Goal: Task Accomplishment & Management: Manage account settings

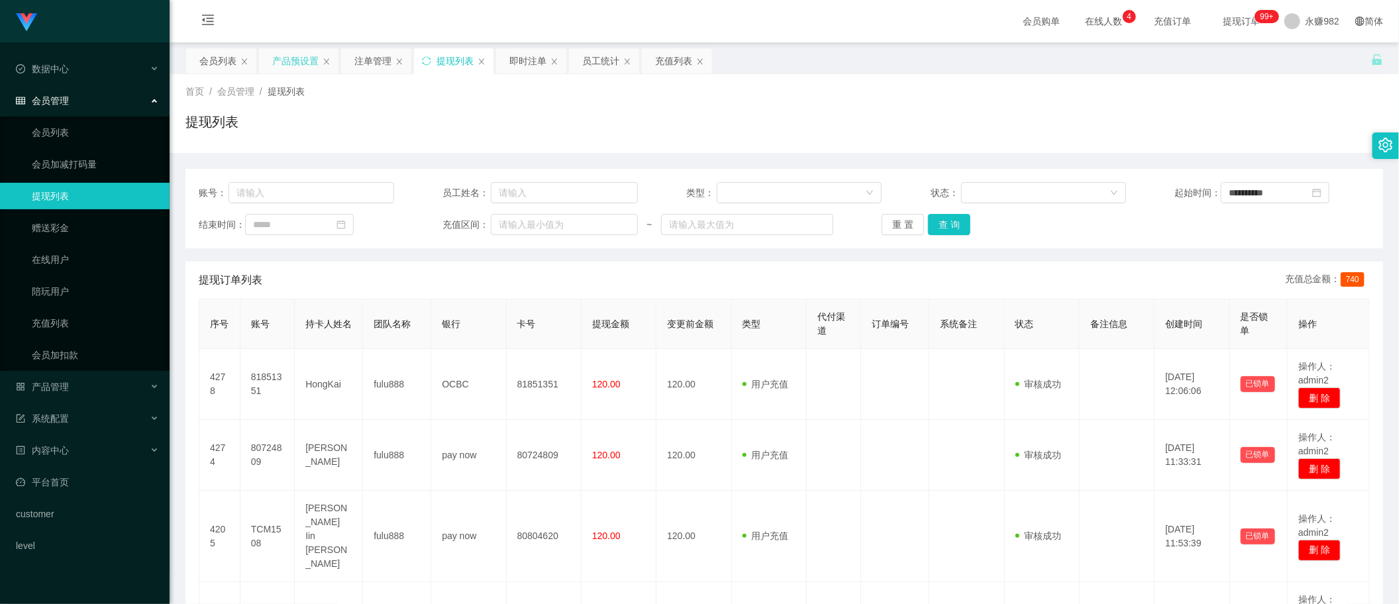
click at [293, 64] on div "产品预设置" at bounding box center [295, 60] width 46 height 25
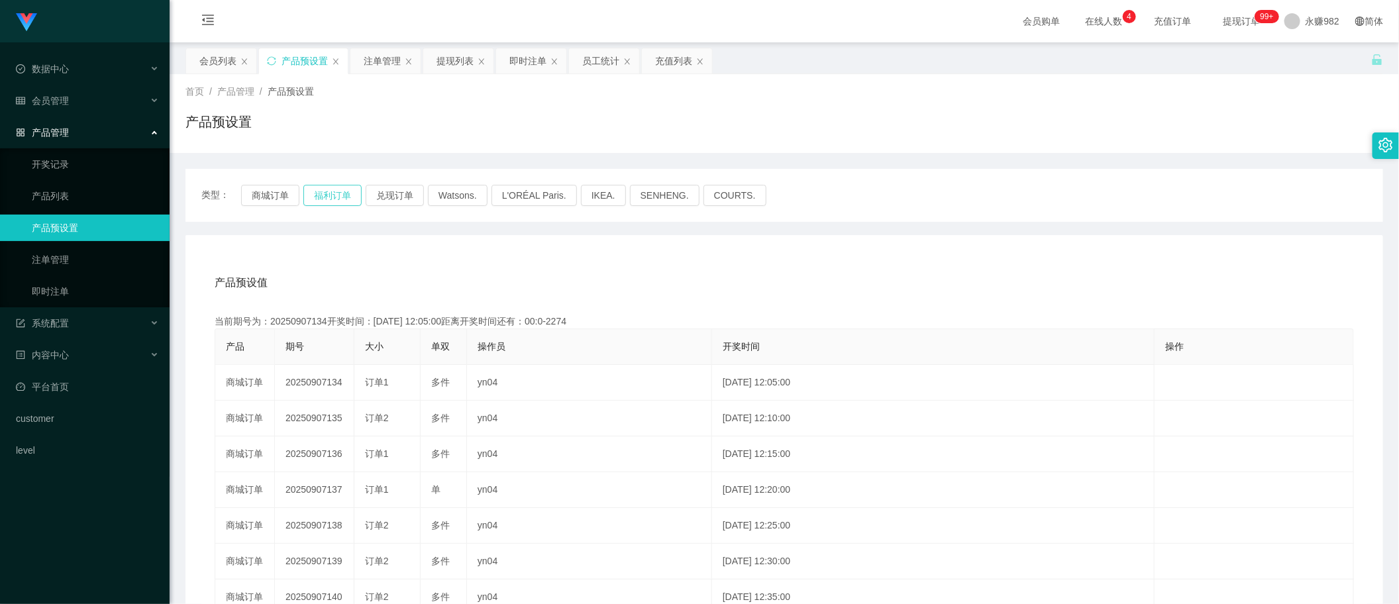
click at [337, 196] on button "福利订单" at bounding box center [332, 195] width 58 height 21
click at [757, 269] on div "产品预设值 添加期号" at bounding box center [785, 282] width 1140 height 37
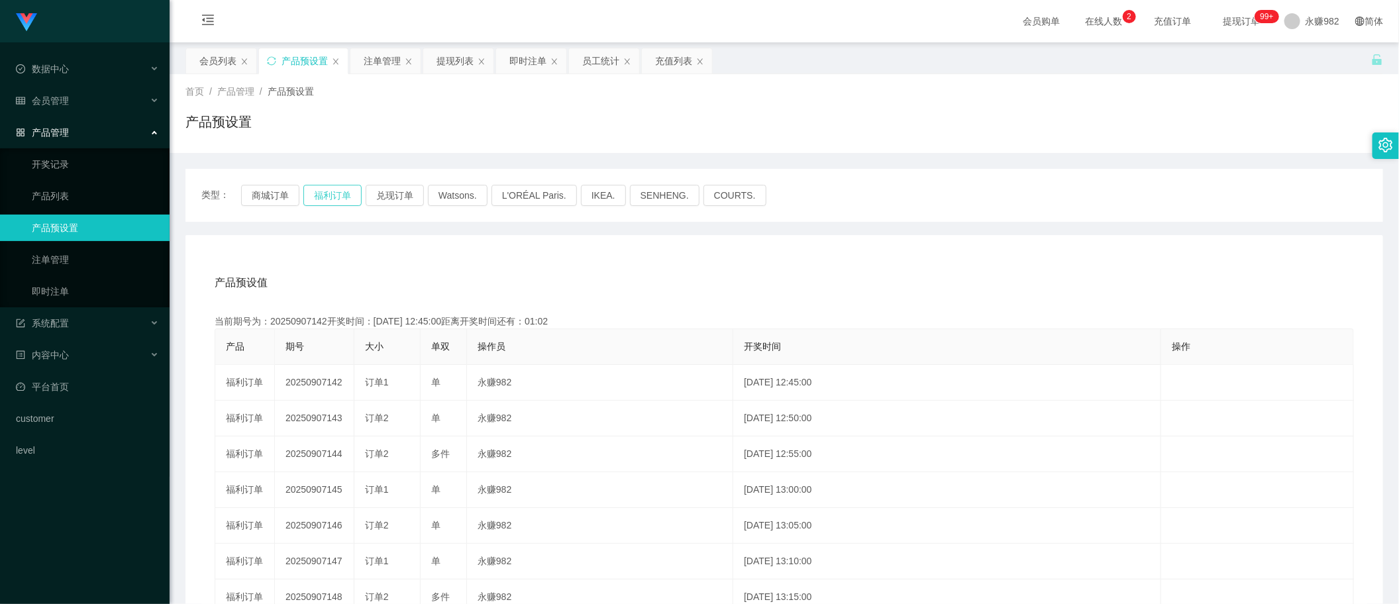
click at [346, 199] on button "福利订单" at bounding box center [332, 195] width 58 height 21
click at [558, 250] on div "产品预设值 添加期号 当前期号为：20250907142开奖时间：[DATE] 12:45:00距离开奖时间还有：00:03 产品 期号 大小 单双 操作员 …" at bounding box center [785, 508] width 1198 height 546
click at [323, 189] on button "福利订单" at bounding box center [332, 195] width 58 height 21
click at [325, 187] on button "福利订单" at bounding box center [332, 195] width 58 height 21
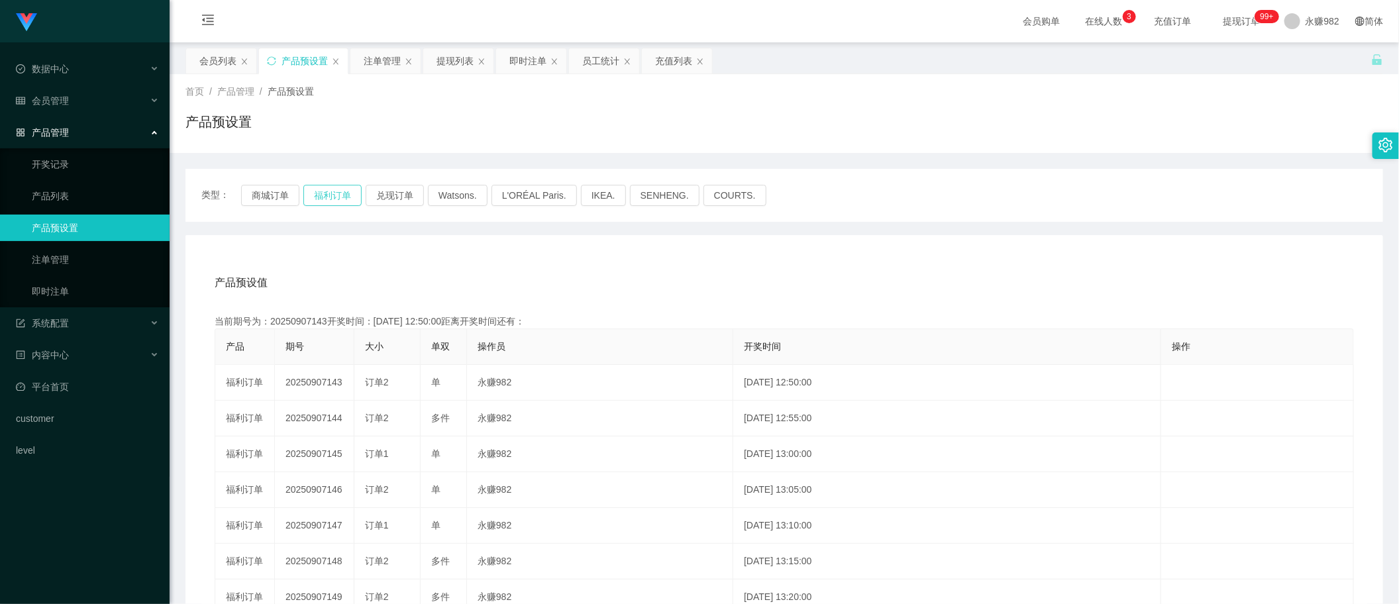
click at [325, 187] on button "福利订单" at bounding box center [332, 195] width 58 height 21
click at [386, 68] on div "注单管理" at bounding box center [382, 60] width 37 height 25
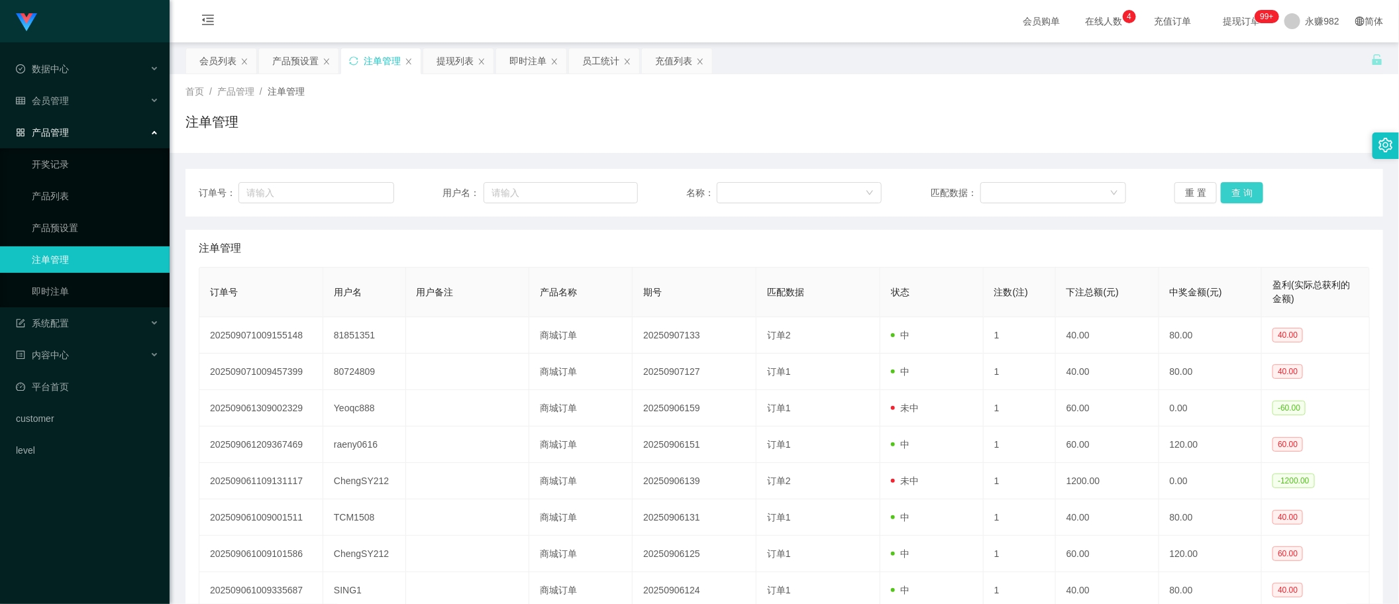
click at [1227, 187] on button "查 询" at bounding box center [1242, 192] width 42 height 21
click at [594, 68] on div "员工统计" at bounding box center [600, 60] width 37 height 25
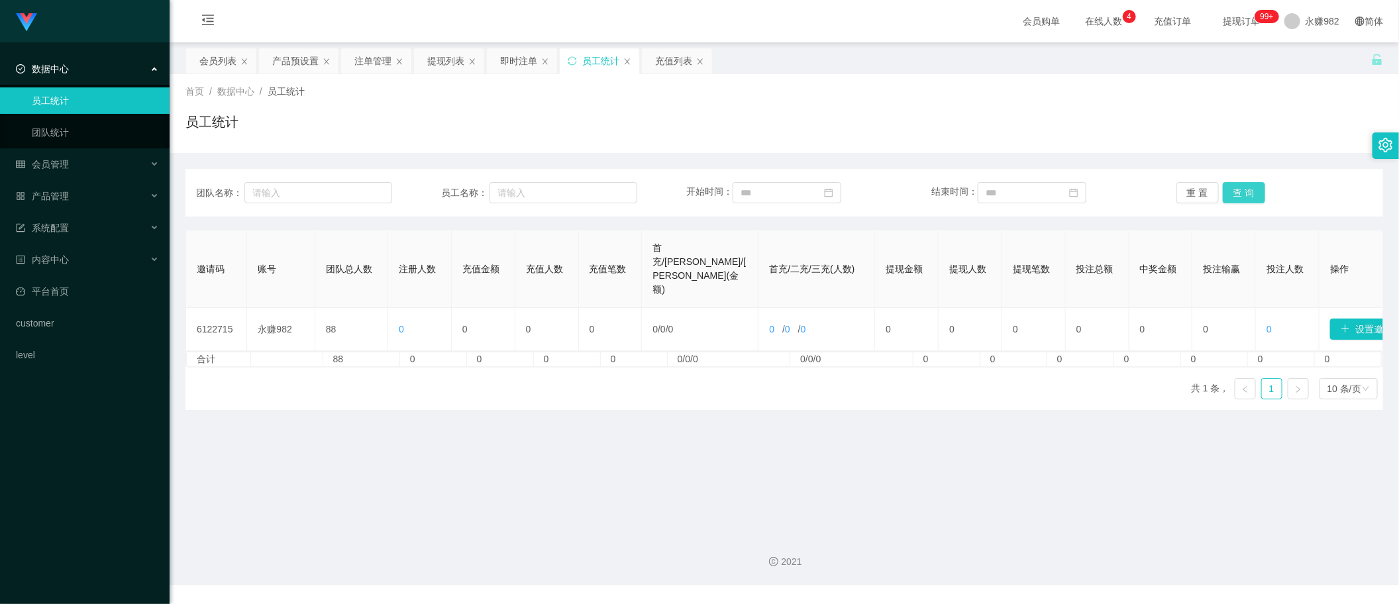
click at [1231, 189] on button "查 询" at bounding box center [1244, 192] width 42 height 21
click at [785, 197] on input at bounding box center [787, 192] width 109 height 21
click at [865, 264] on div "6" at bounding box center [870, 265] width 16 height 16
click at [1229, 191] on button "查 询" at bounding box center [1244, 192] width 42 height 21
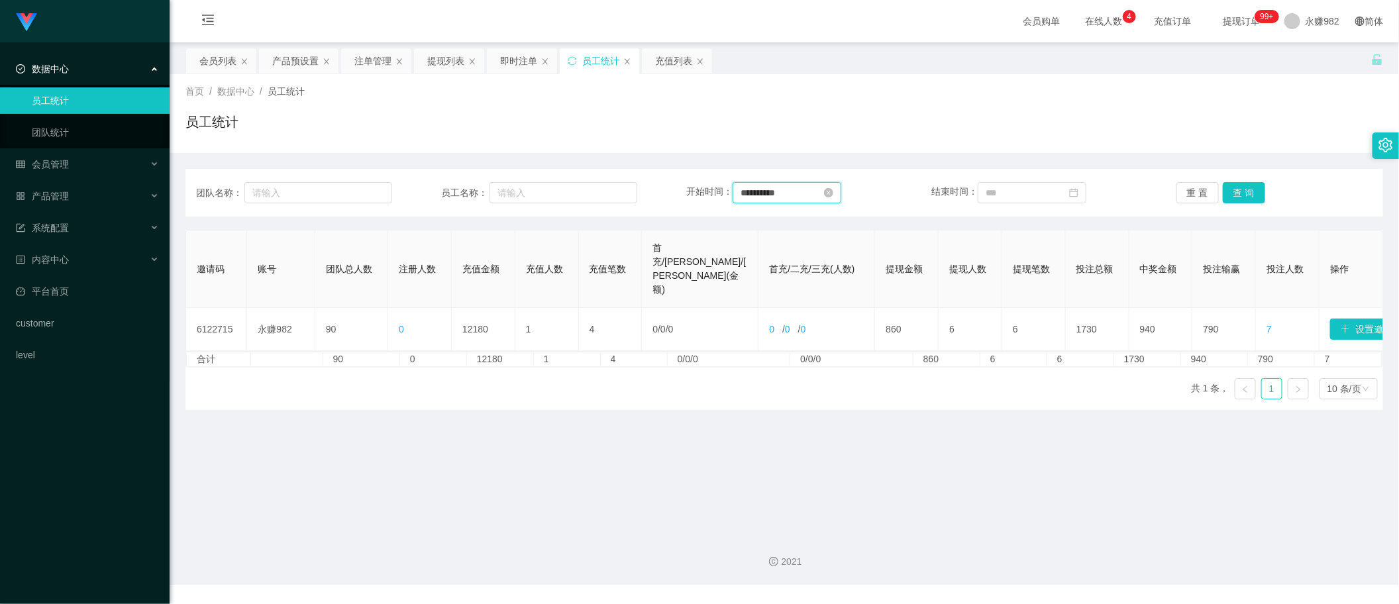
click at [810, 193] on input "**********" at bounding box center [787, 192] width 109 height 21
click at [820, 390] on link "今天" at bounding box center [821, 392] width 19 height 25
type input "**********"
click at [820, 194] on input "**********" at bounding box center [787, 192] width 109 height 21
click at [820, 194] on input "**********" at bounding box center [821, 193] width 171 height 15
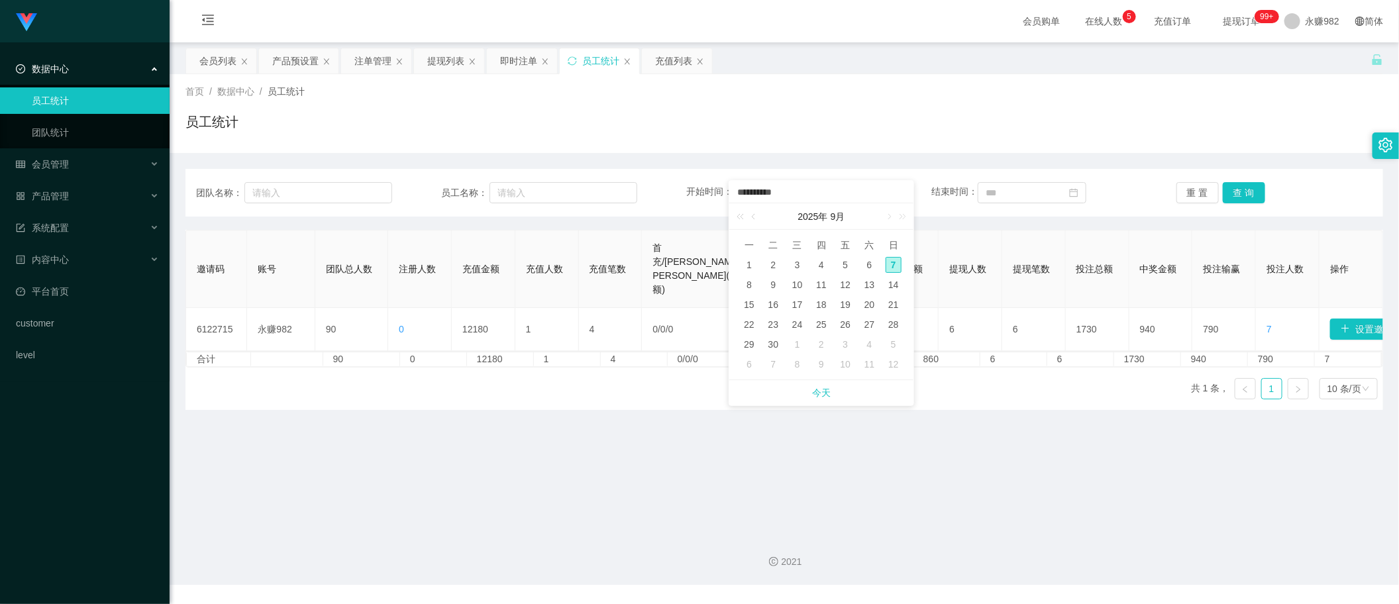
click at [839, 160] on div "**********" at bounding box center [785, 281] width 1198 height 257
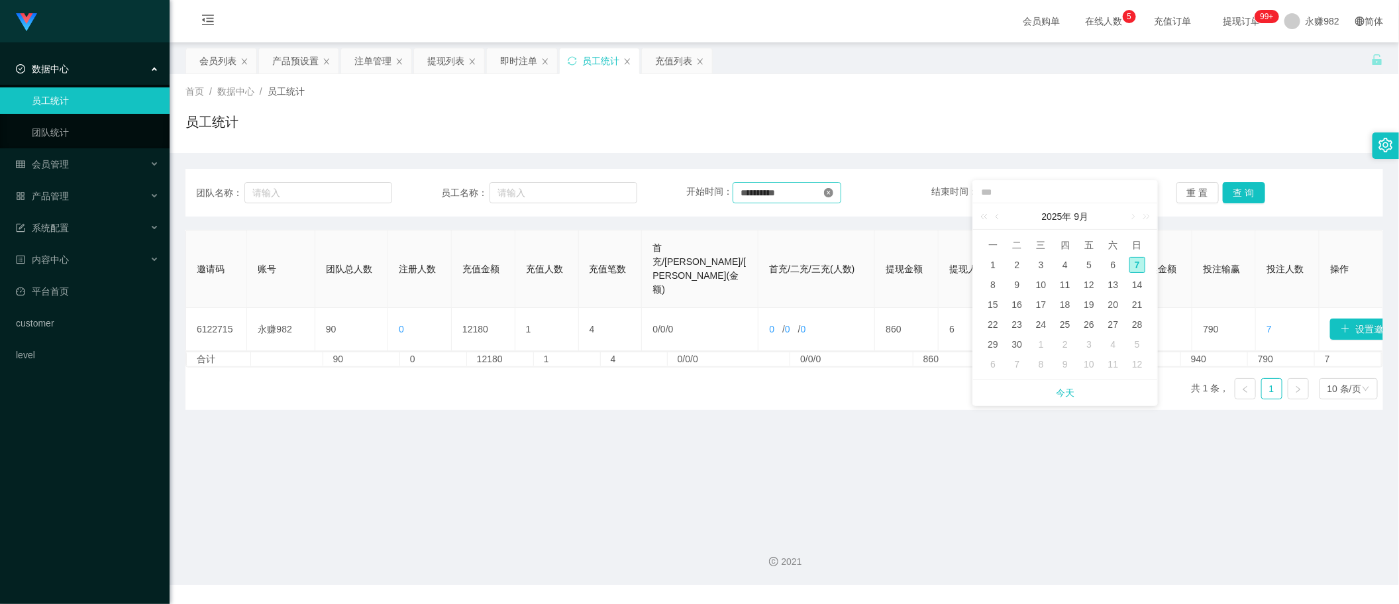
click at [833, 191] on icon "图标: close-circle" at bounding box center [828, 192] width 9 height 9
click at [1167, 25] on span "充值订单" at bounding box center [1173, 21] width 50 height 9
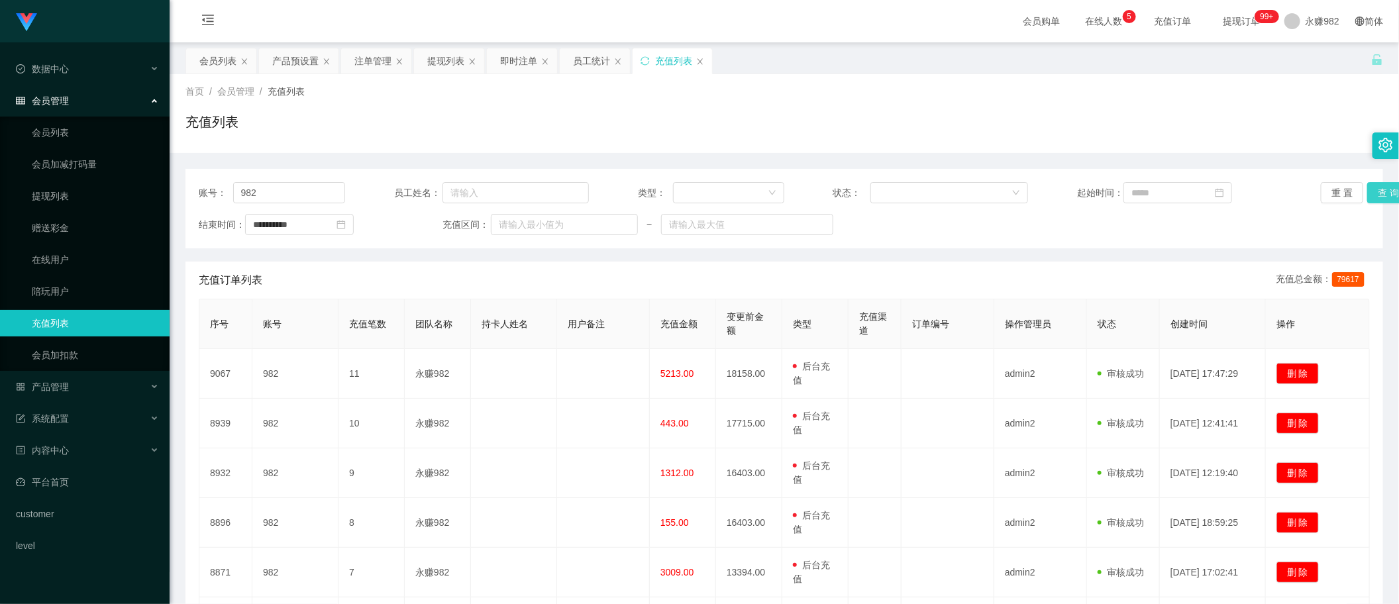
click at [1373, 186] on button "查 询" at bounding box center [1388, 192] width 42 height 21
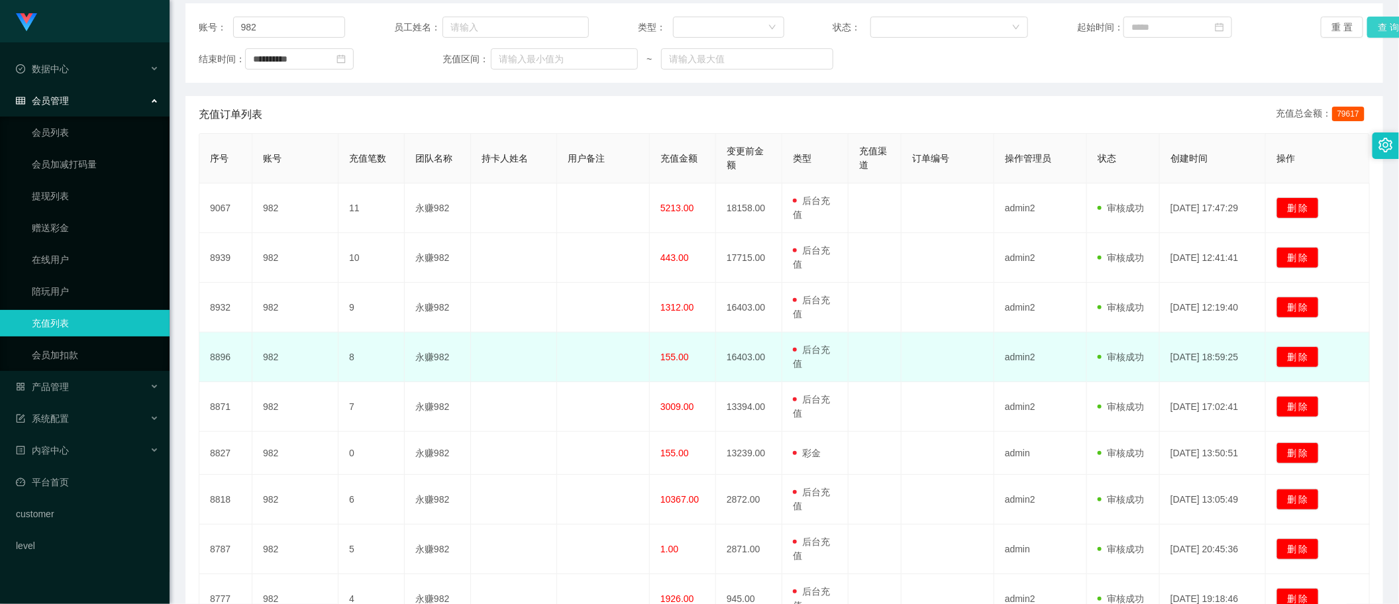
scroll to position [83, 0]
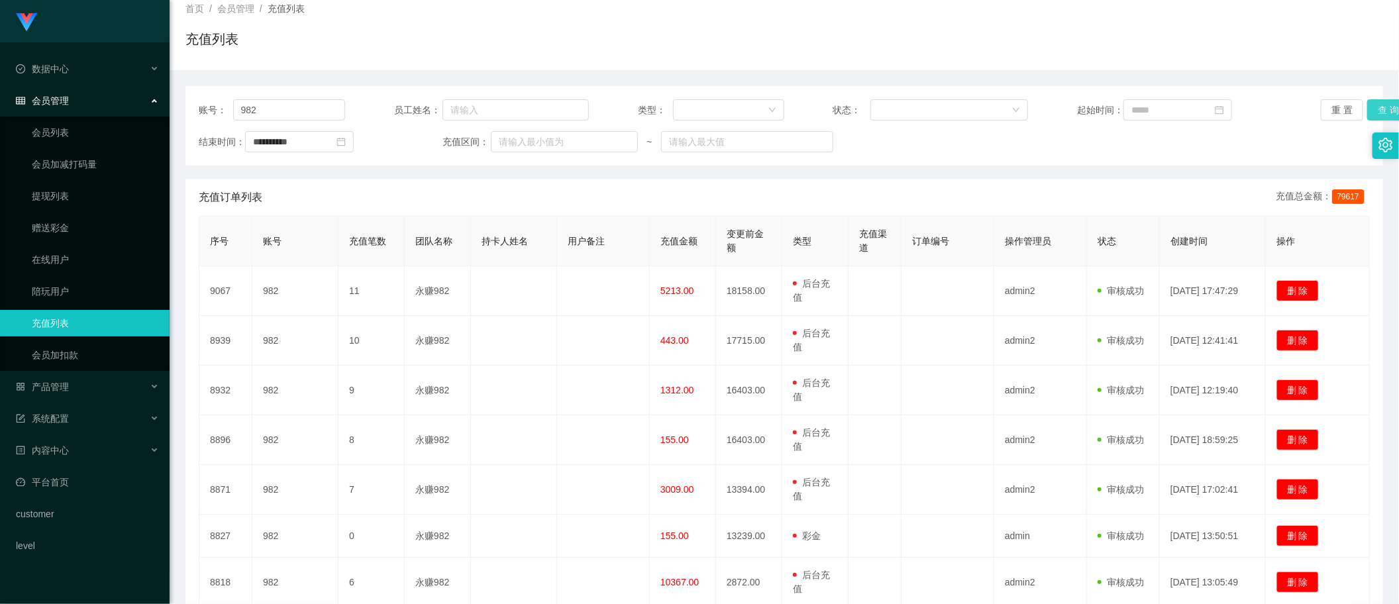
click at [1380, 108] on button "查 询" at bounding box center [1388, 109] width 42 height 21
click at [1368, 111] on button "查 询" at bounding box center [1388, 109] width 42 height 21
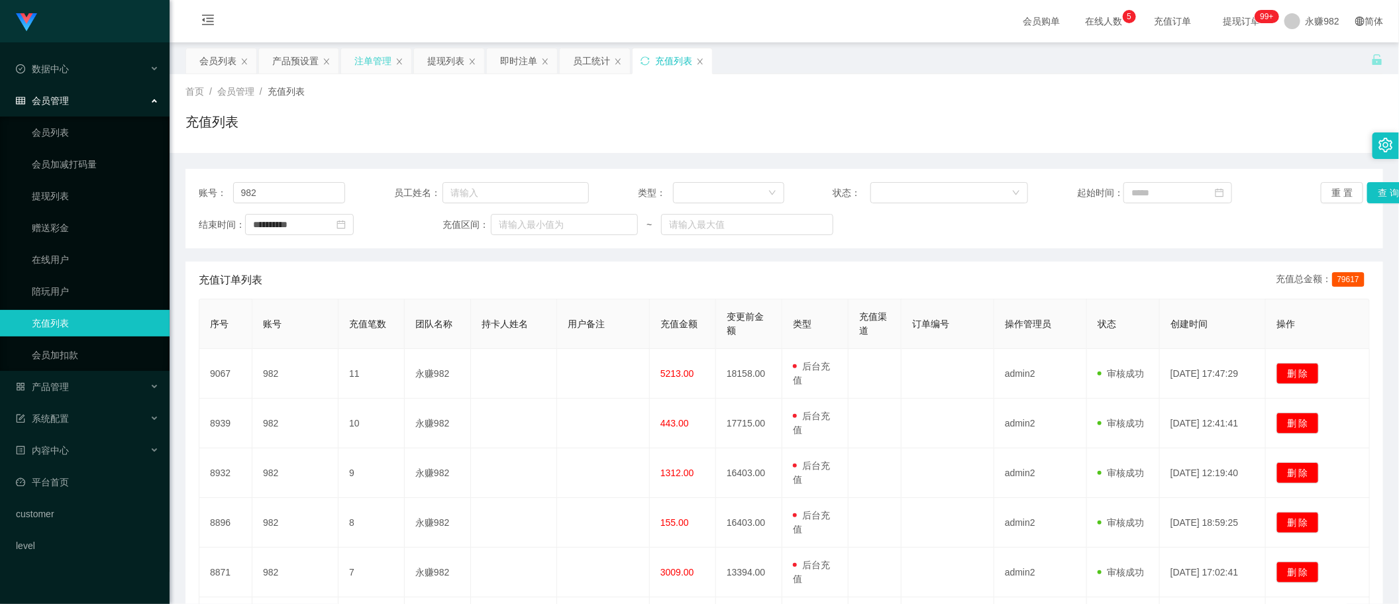
click at [371, 62] on div "注单管理" at bounding box center [372, 60] width 37 height 25
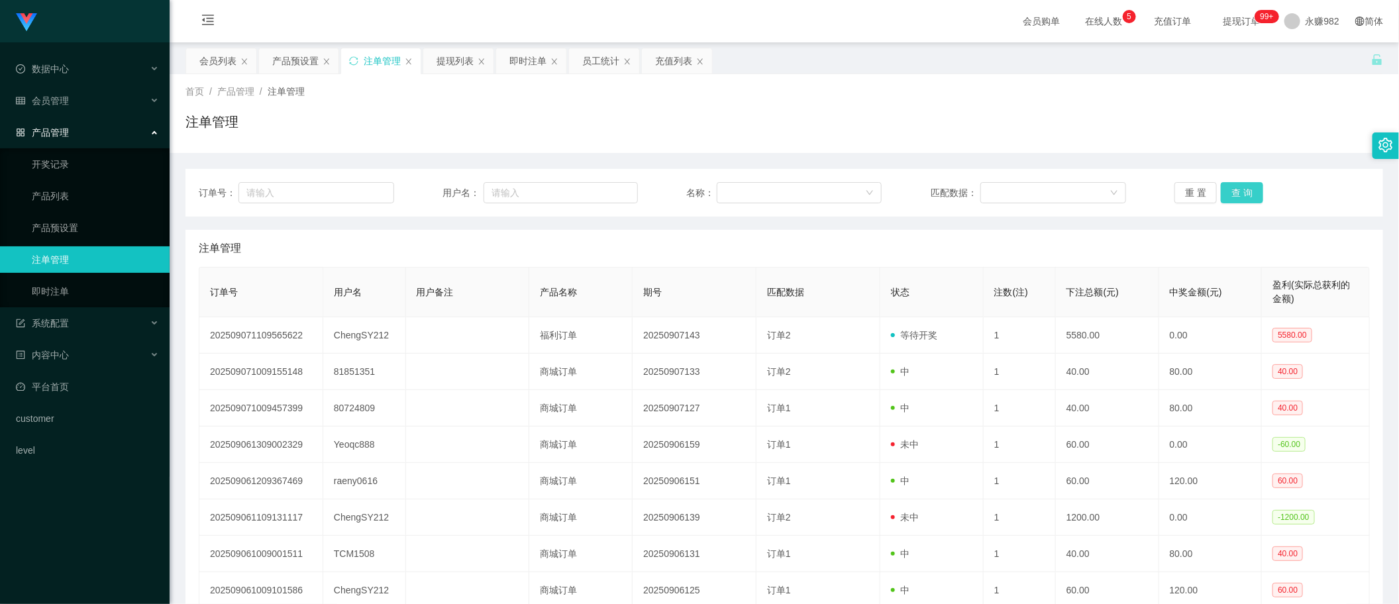
click at [1234, 193] on button "查 询" at bounding box center [1242, 192] width 42 height 21
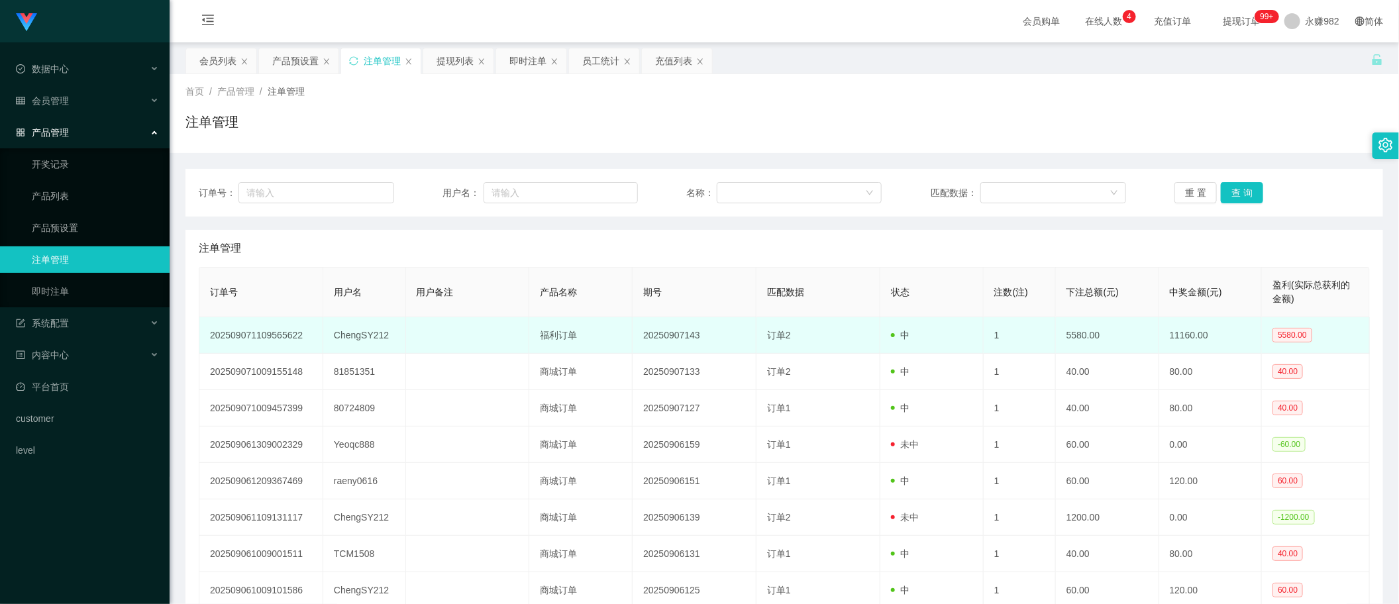
click at [353, 339] on td "ChengSY212" at bounding box center [364, 335] width 83 height 36
copy td "ChengSY212"
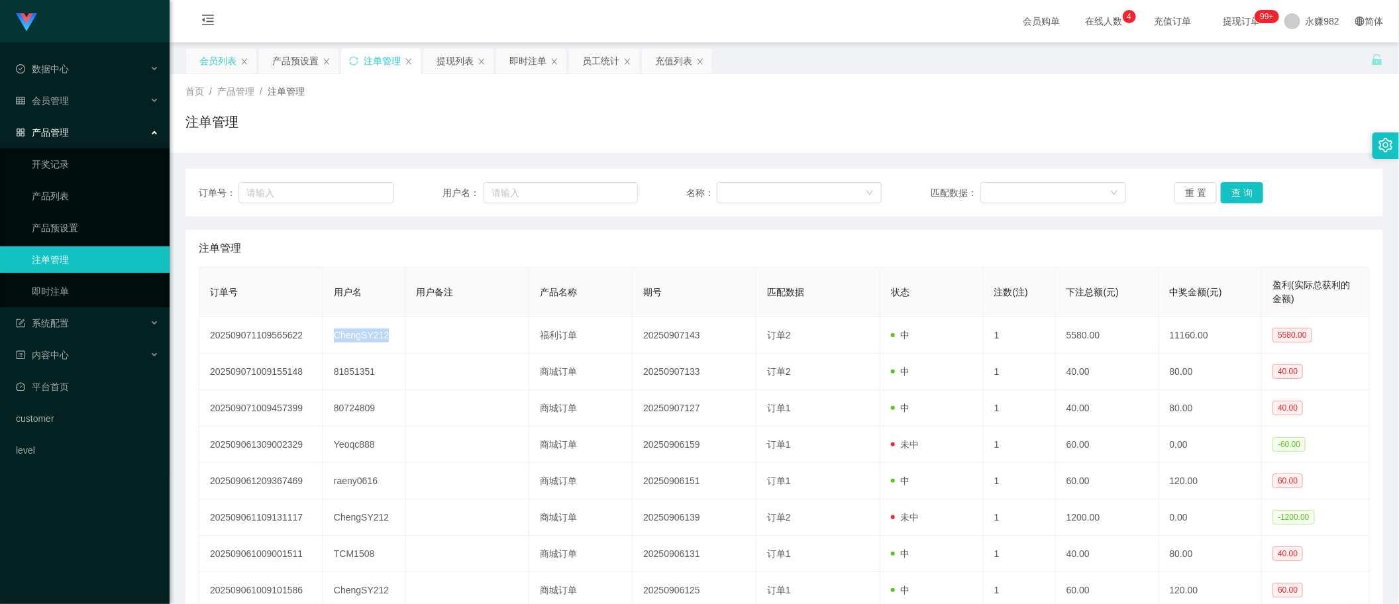
click at [213, 71] on div "会员列表" at bounding box center [217, 60] width 37 height 25
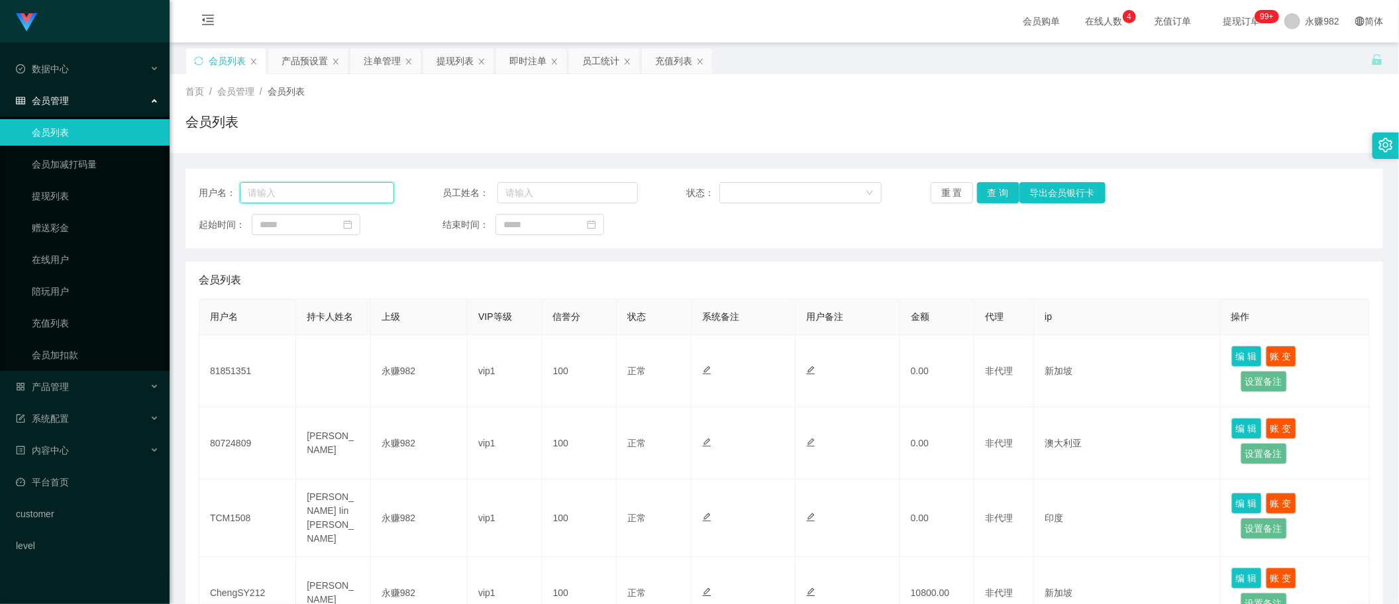
click at [290, 195] on input "text" at bounding box center [317, 192] width 154 height 21
paste input "ChengSY212"
type input "ChengSY212"
click at [984, 193] on button "查 询" at bounding box center [998, 192] width 42 height 21
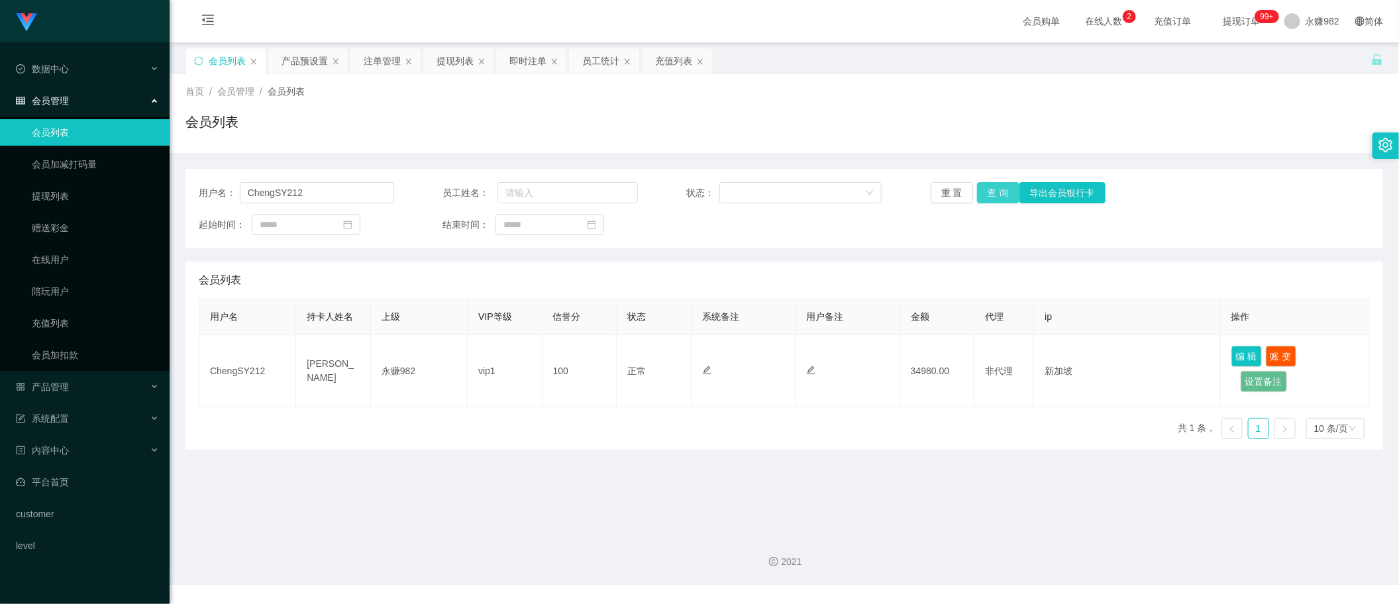
click at [978, 187] on button "查 询" at bounding box center [998, 192] width 42 height 21
click at [352, 197] on input "ChengSY212" at bounding box center [317, 192] width 154 height 21
click at [994, 189] on button "查 询" at bounding box center [998, 192] width 42 height 21
